Goal: Task Accomplishment & Management: Complete application form

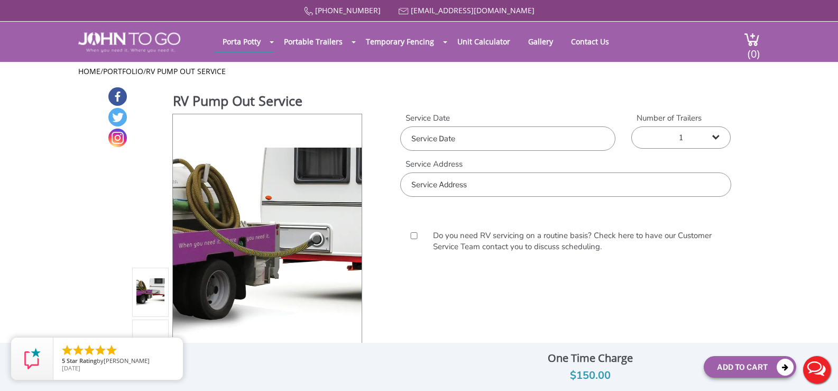
click at [513, 141] on input "text" at bounding box center [507, 138] width 215 height 24
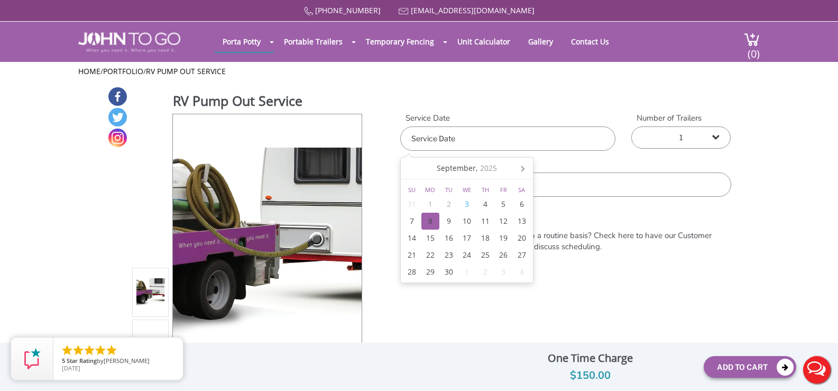
click at [426, 218] on div "8" at bounding box center [431, 221] width 19 height 17
type input "[DATE]"
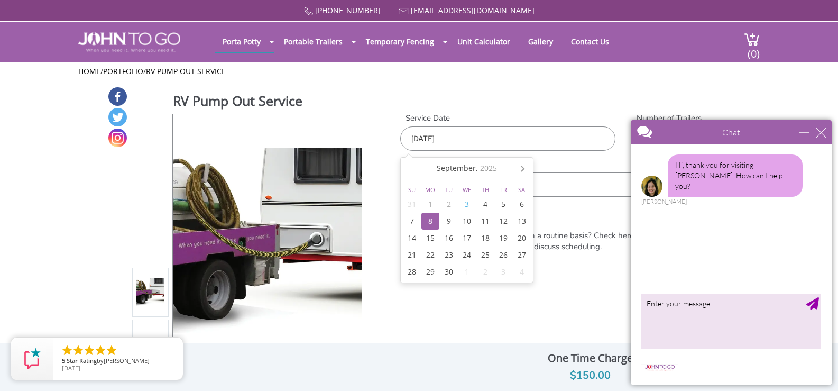
click at [600, 191] on input "text" at bounding box center [565, 184] width 331 height 24
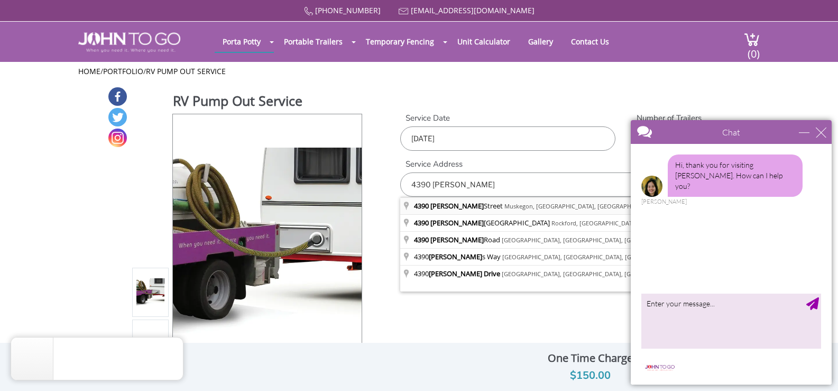
type input "[STREET_ADDRESS][PERSON_NAME]"
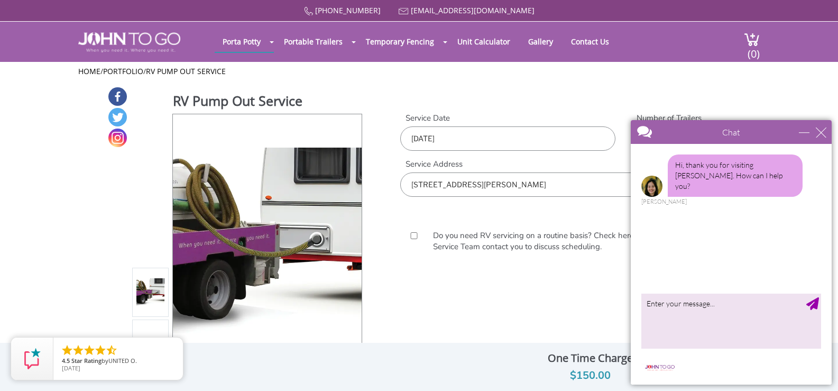
scroll to position [106, 0]
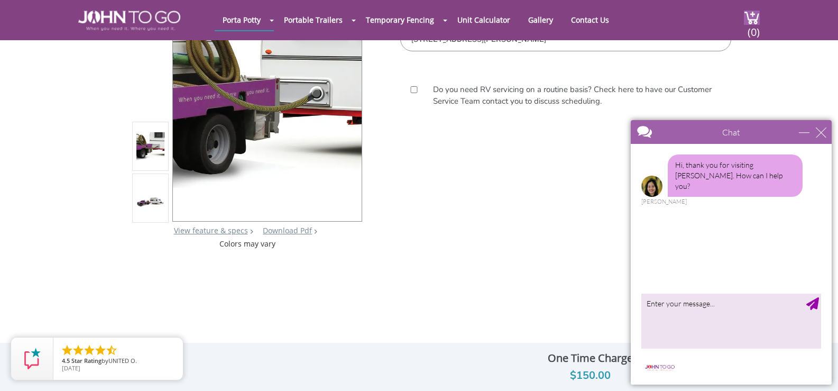
click at [825, 138] on div "Chat" at bounding box center [731, 132] width 201 height 24
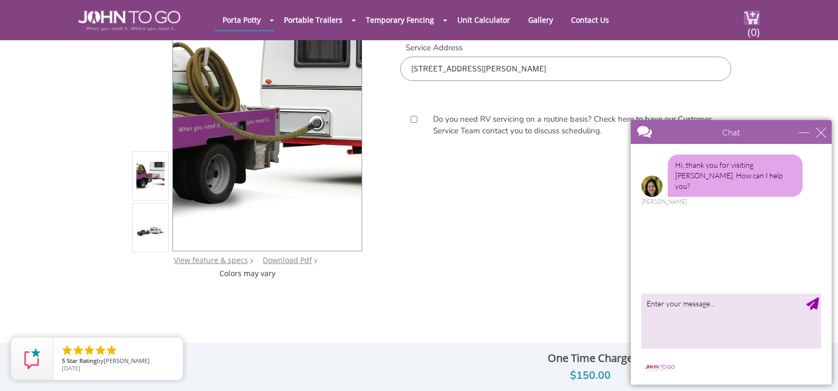
scroll to position [0, 0]
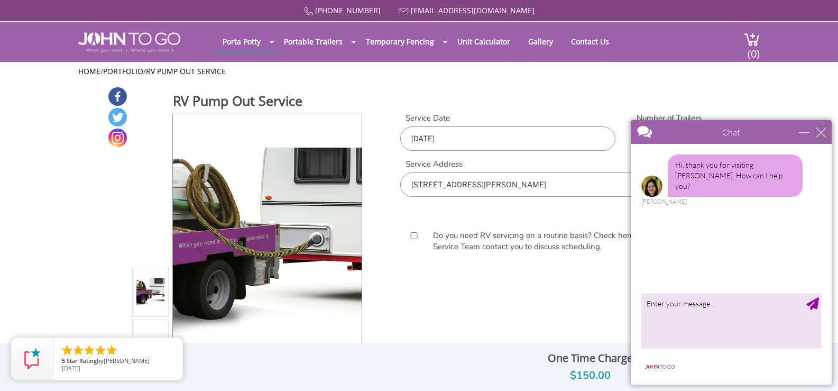
click at [821, 127] on div "close" at bounding box center [821, 132] width 11 height 11
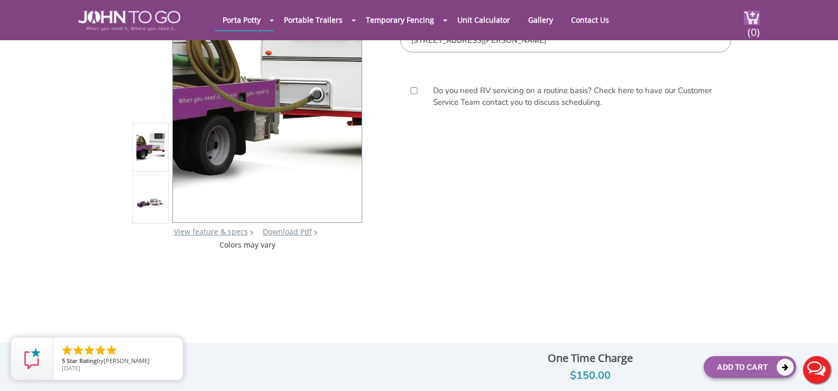
scroll to position [106, 0]
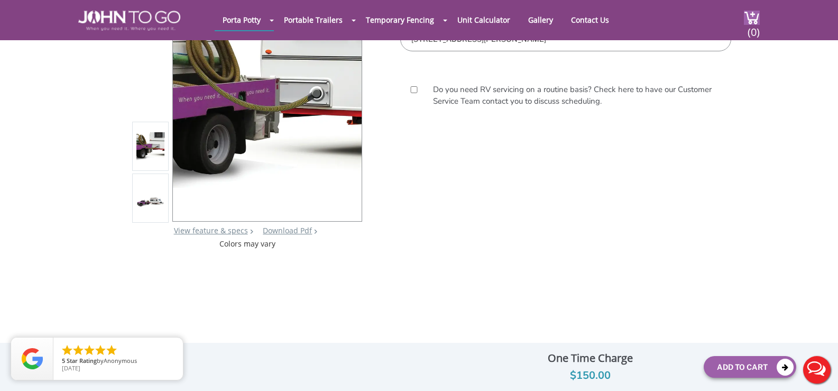
click at [417, 95] on div at bounding box center [414, 90] width 28 height 12
click at [413, 88] on input "Do you need RV servicing on a routine basis? Check here to have our Customer Se…" at bounding box center [414, 89] width 12 height 7
checkbox input "true"
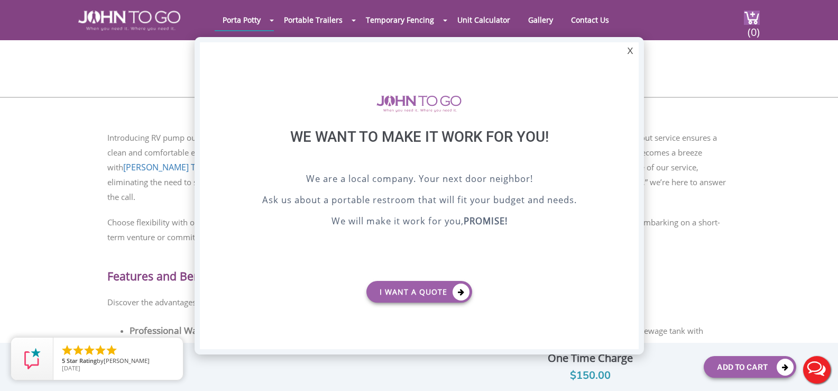
scroll to position [0, 0]
